Goal: Task Accomplishment & Management: Use online tool/utility

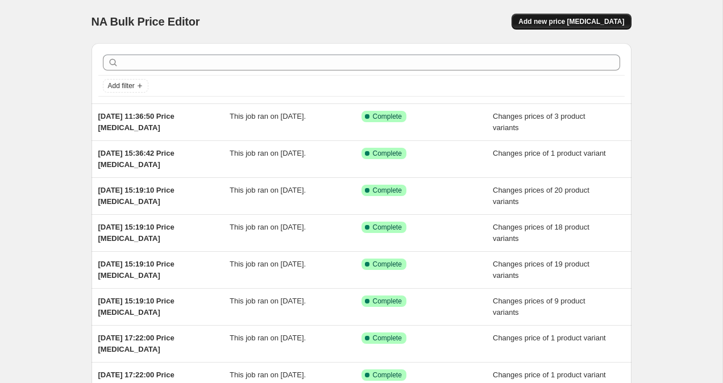
click at [602, 23] on span "Add new price [MEDICAL_DATA]" at bounding box center [572, 21] width 106 height 9
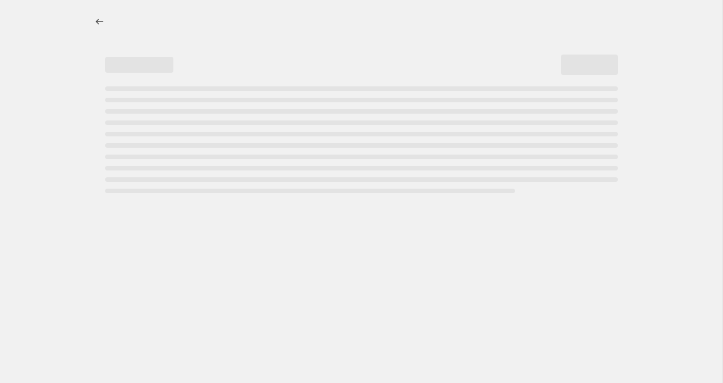
select select "percentage"
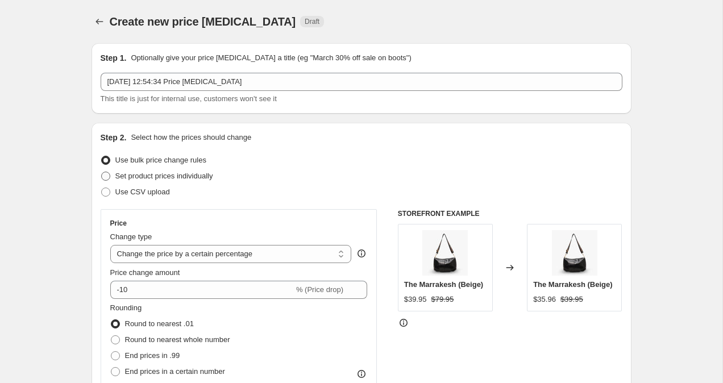
click at [103, 178] on span at bounding box center [105, 176] width 9 height 9
click at [102, 172] on input "Set product prices individually" at bounding box center [101, 172] width 1 height 1
radio input "true"
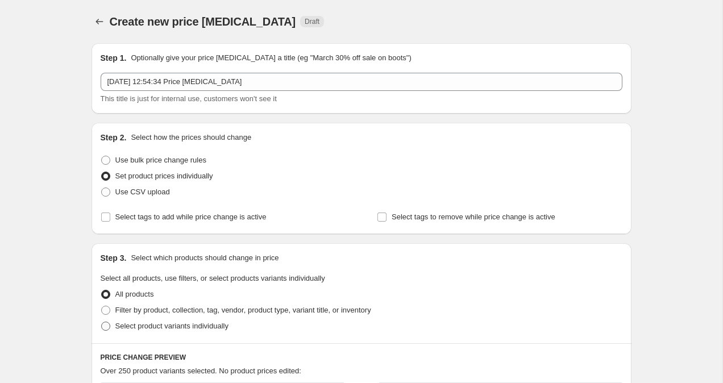
click at [104, 328] on span at bounding box center [105, 326] width 9 height 9
click at [102, 322] on input "Select product variants individually" at bounding box center [101, 322] width 1 height 1
radio input "true"
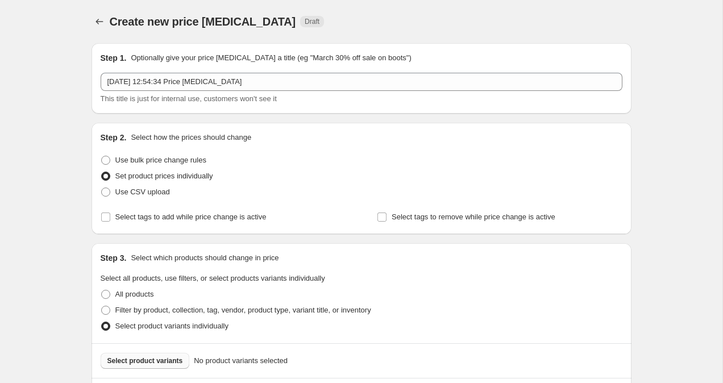
click at [122, 364] on span "Select product variants" at bounding box center [145, 361] width 76 height 9
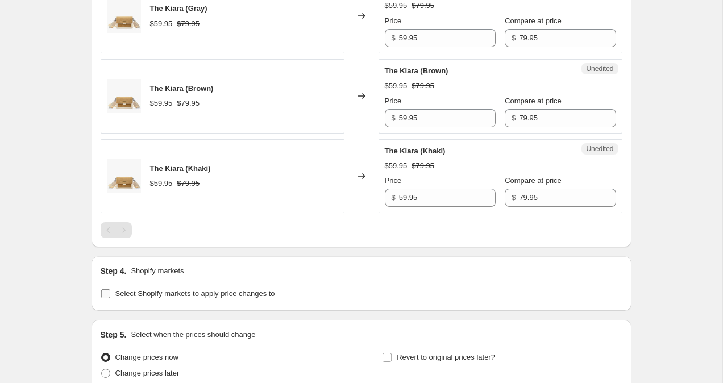
click at [110, 292] on label "Select Shopify markets to apply price changes to" at bounding box center [188, 294] width 175 height 16
click at [110, 292] on input "Select Shopify markets to apply price changes to" at bounding box center [105, 293] width 9 height 9
checkbox input "true"
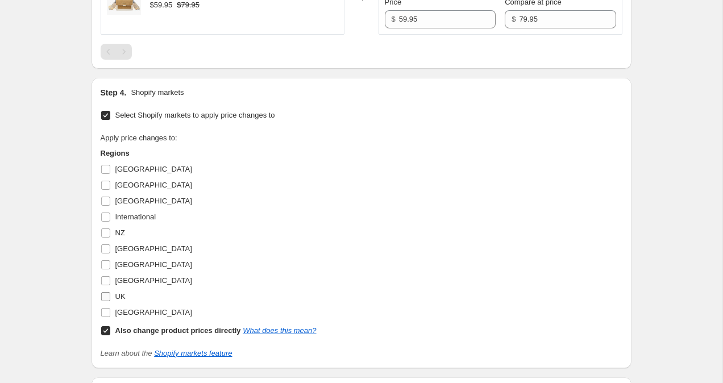
scroll to position [778, 0]
click at [109, 294] on input "UK" at bounding box center [105, 295] width 9 height 9
checkbox input "true"
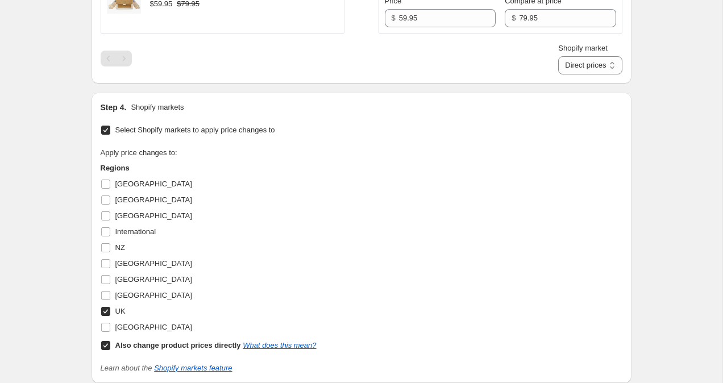
click at [108, 345] on input "Also change product prices directly What does this mean?" at bounding box center [105, 345] width 9 height 9
checkbox input "false"
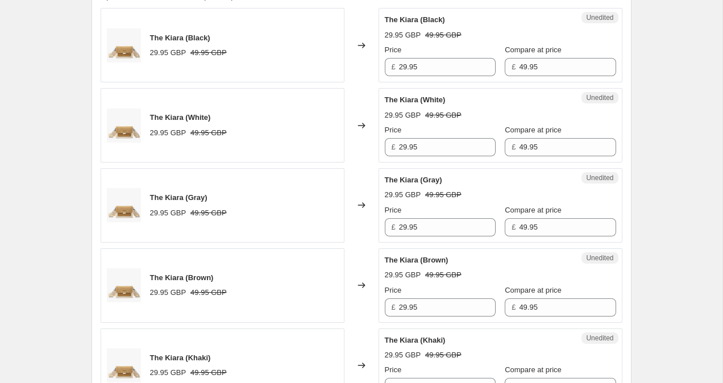
scroll to position [445, 0]
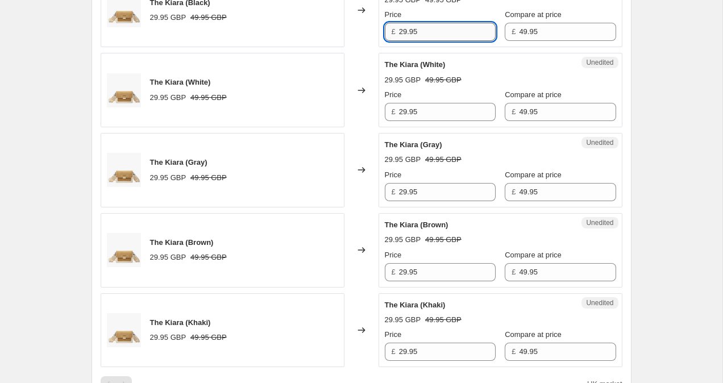
click at [404, 32] on input "29.95" at bounding box center [447, 32] width 97 height 18
type input "39.95"
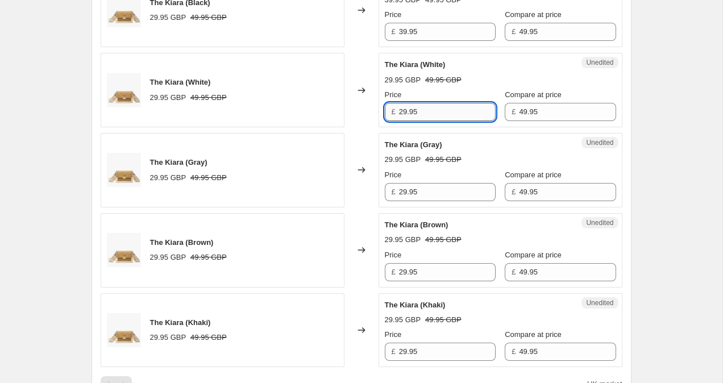
click at [405, 107] on input "29.95" at bounding box center [447, 112] width 97 height 18
type input "39.95"
click at [405, 195] on input "29.95" at bounding box center [447, 192] width 97 height 18
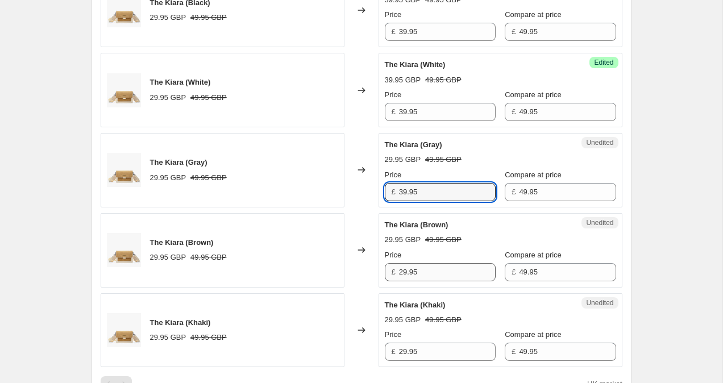
type input "39.95"
click at [404, 276] on input "29.95" at bounding box center [447, 272] width 97 height 18
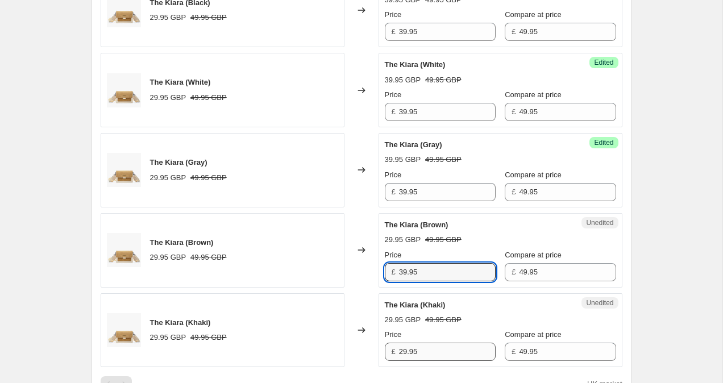
type input "39.95"
click at [404, 354] on input "29.95" at bounding box center [447, 352] width 97 height 18
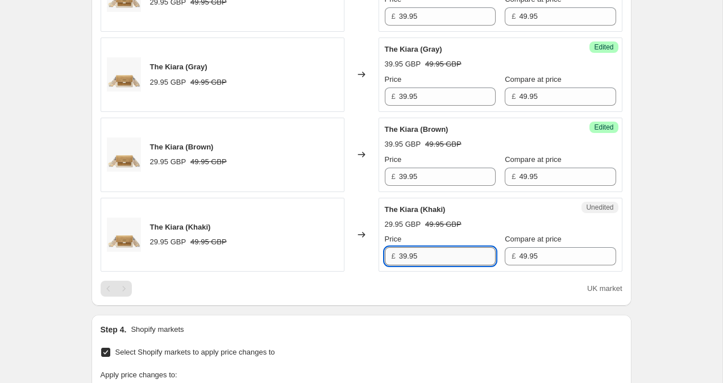
scroll to position [542, 0]
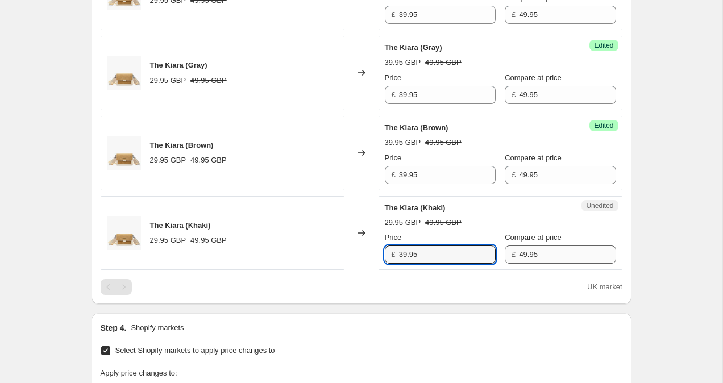
type input "39.95"
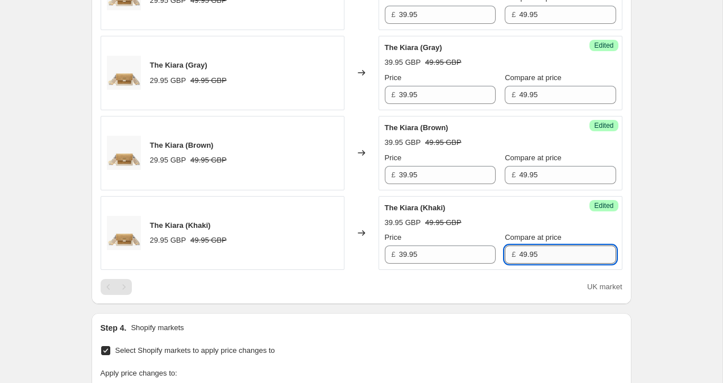
click at [519, 259] on input "49.95" at bounding box center [567, 255] width 97 height 18
type input "59.95"
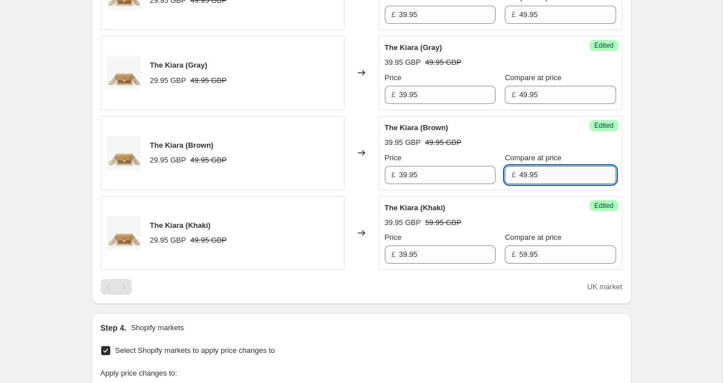
click at [519, 174] on input "49.95" at bounding box center [567, 175] width 97 height 18
type input "59.95"
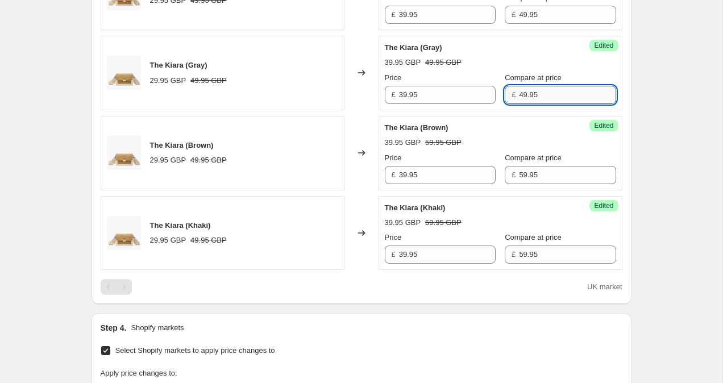
click at [519, 97] on input "49.95" at bounding box center [567, 95] width 97 height 18
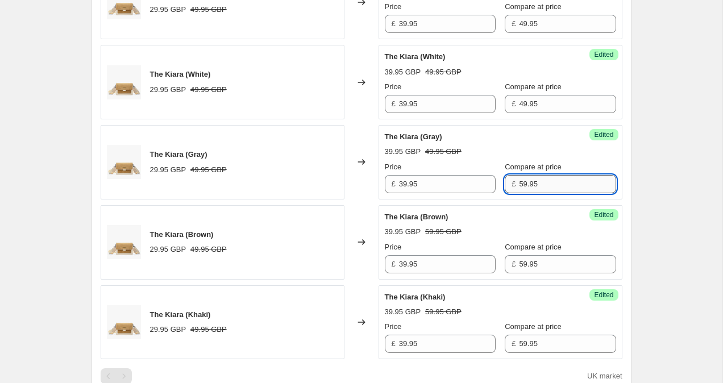
scroll to position [439, 0]
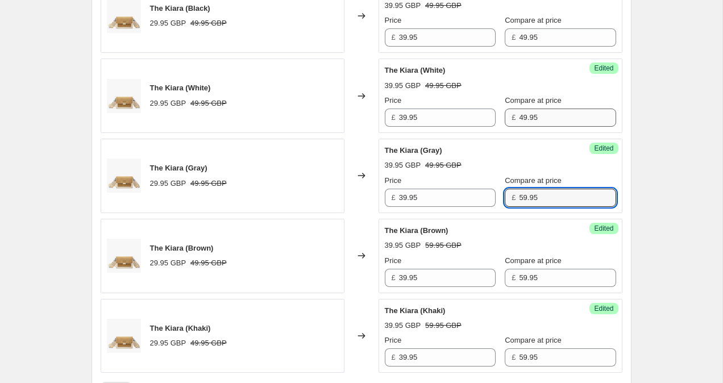
type input "59.95"
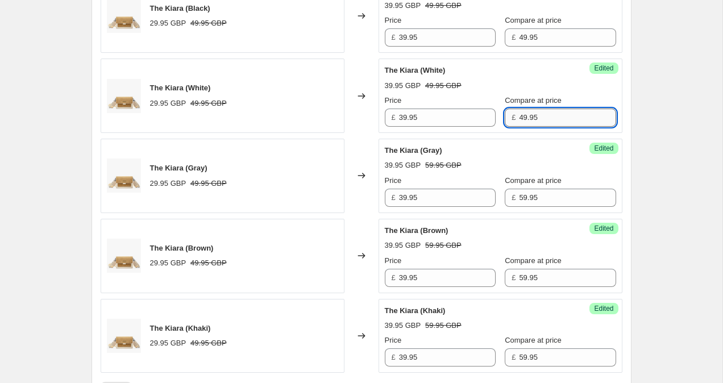
click at [519, 122] on input "49.95" at bounding box center [567, 118] width 97 height 18
type input "59.95"
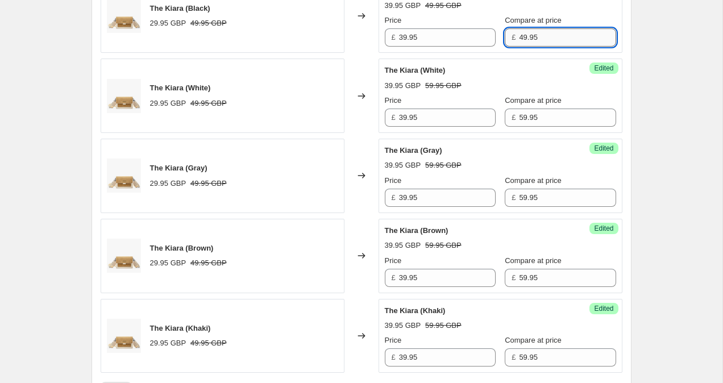
click at [519, 39] on input "49.95" at bounding box center [567, 37] width 97 height 18
type input "59.95"
click at [673, 125] on div "Create new price [MEDICAL_DATA]. This page is ready Create new price [MEDICAL_D…" at bounding box center [361, 222] width 723 height 1322
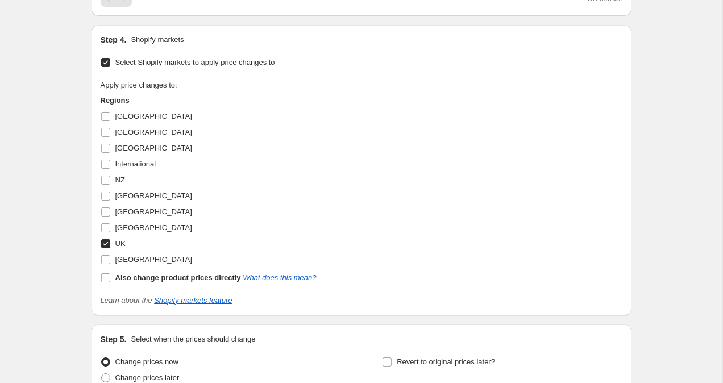
scroll to position [939, 0]
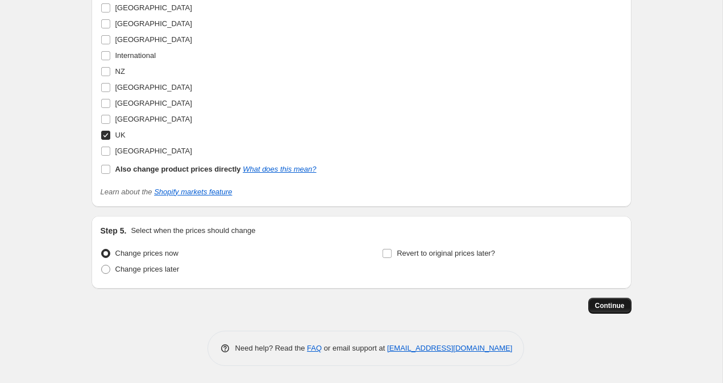
click at [617, 308] on span "Continue" at bounding box center [610, 305] width 30 height 9
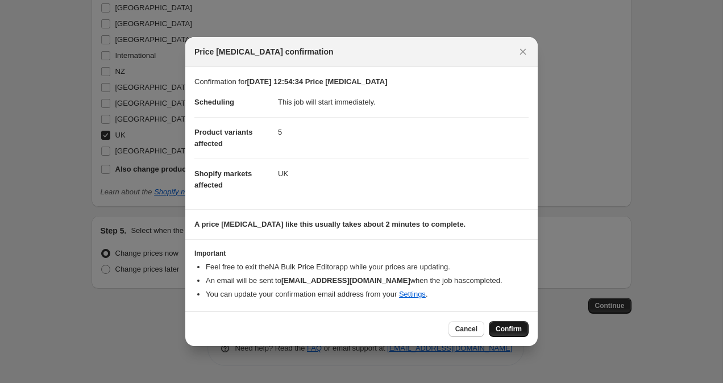
click at [513, 332] on span "Confirm" at bounding box center [509, 329] width 26 height 9
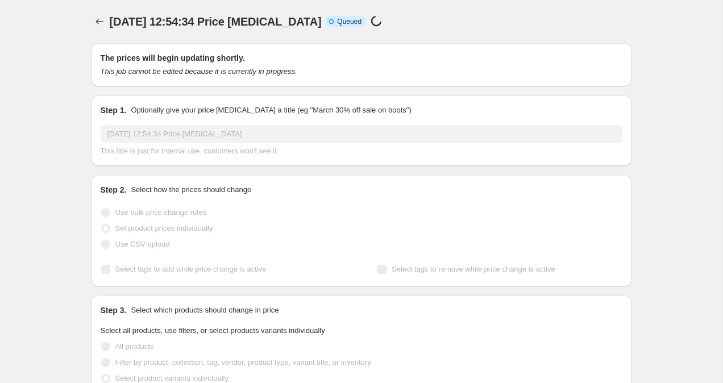
scroll to position [939, 0]
